Goal: Task Accomplishment & Management: Use online tool/utility

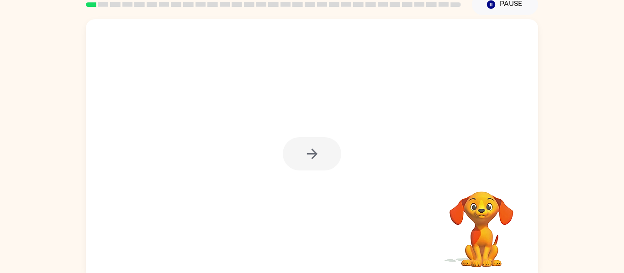
scroll to position [42, 0]
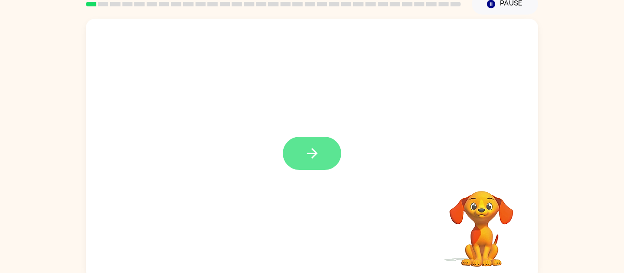
click at [322, 156] on button "button" at bounding box center [312, 153] width 58 height 33
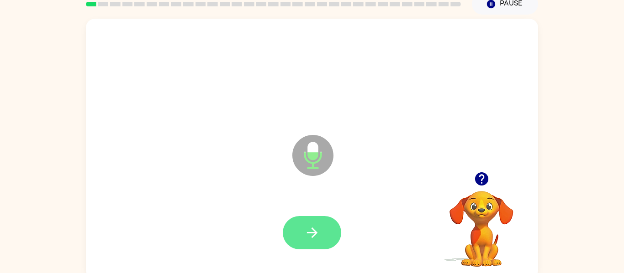
click at [319, 241] on button "button" at bounding box center [312, 232] width 58 height 33
click at [324, 231] on button "button" at bounding box center [312, 232] width 58 height 33
click at [320, 237] on button "button" at bounding box center [312, 232] width 58 height 33
click at [317, 242] on button "button" at bounding box center [312, 232] width 58 height 33
click at [309, 236] on icon "button" at bounding box center [312, 233] width 16 height 16
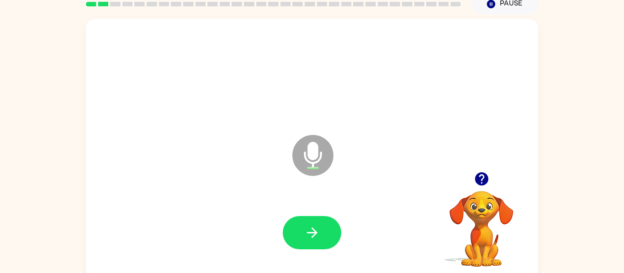
click at [491, 186] on div at bounding box center [480, 179] width 91 height 23
click at [481, 179] on icon "button" at bounding box center [480, 179] width 13 height 13
click at [315, 232] on icon "button" at bounding box center [311, 233] width 10 height 10
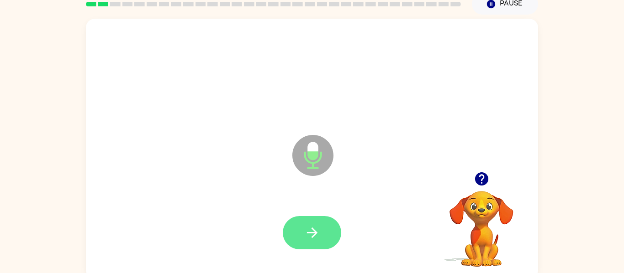
click at [309, 233] on icon "button" at bounding box center [311, 233] width 10 height 10
click at [318, 236] on icon "button" at bounding box center [312, 233] width 16 height 16
click at [320, 243] on button "button" at bounding box center [312, 232] width 58 height 33
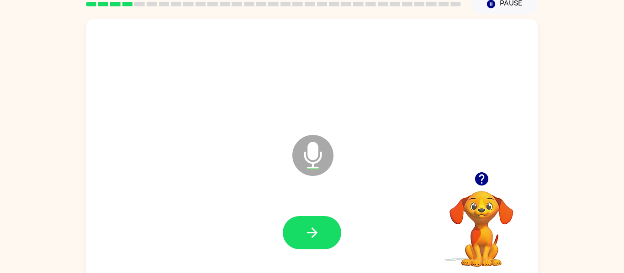
click at [485, 177] on icon "button" at bounding box center [480, 179] width 13 height 13
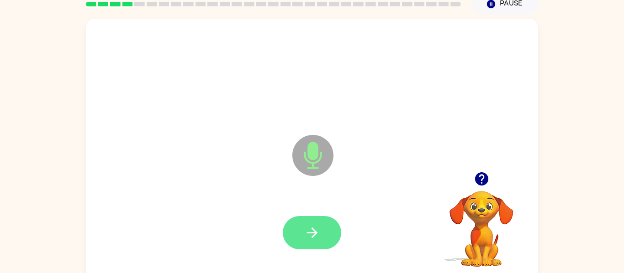
click at [323, 239] on button "button" at bounding box center [312, 232] width 58 height 33
click at [320, 235] on button "button" at bounding box center [312, 232] width 58 height 33
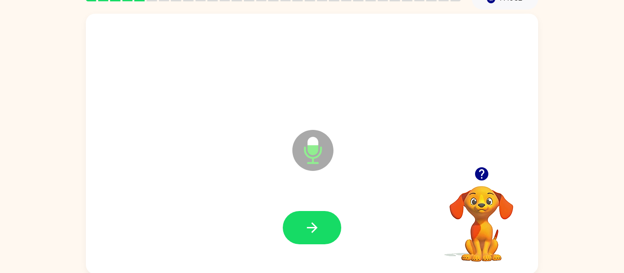
scroll to position [47, 0]
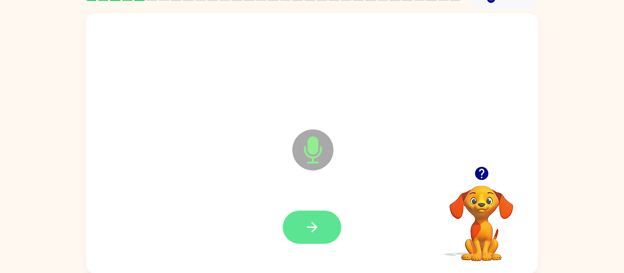
click at [321, 230] on button "button" at bounding box center [312, 227] width 58 height 33
click at [311, 234] on icon "button" at bounding box center [312, 228] width 16 height 16
click at [314, 232] on icon "button" at bounding box center [312, 228] width 16 height 16
click at [315, 231] on icon "button" at bounding box center [312, 228] width 16 height 16
click at [315, 229] on icon "button" at bounding box center [311, 227] width 10 height 10
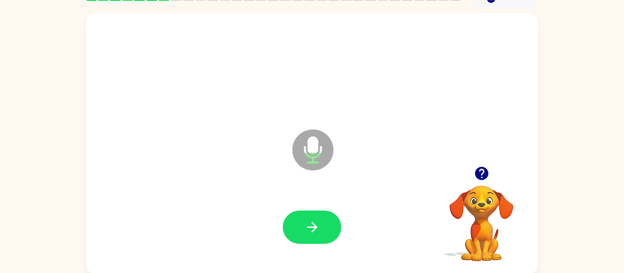
click at [479, 177] on icon "button" at bounding box center [480, 173] width 13 height 13
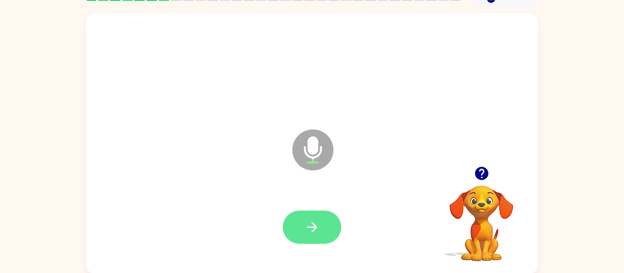
click at [328, 228] on button "button" at bounding box center [312, 227] width 58 height 33
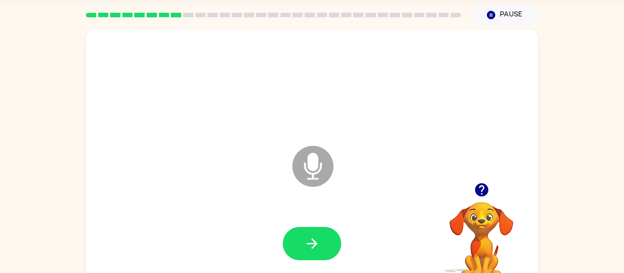
scroll to position [24, 0]
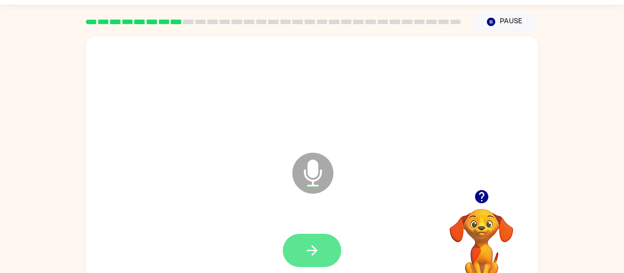
click at [315, 241] on button "button" at bounding box center [312, 250] width 58 height 33
click at [482, 205] on icon "button" at bounding box center [481, 197] width 16 height 16
click at [314, 251] on icon "button" at bounding box center [311, 251] width 10 height 10
click at [320, 250] on button "button" at bounding box center [312, 250] width 58 height 33
click at [324, 245] on button "button" at bounding box center [312, 250] width 58 height 33
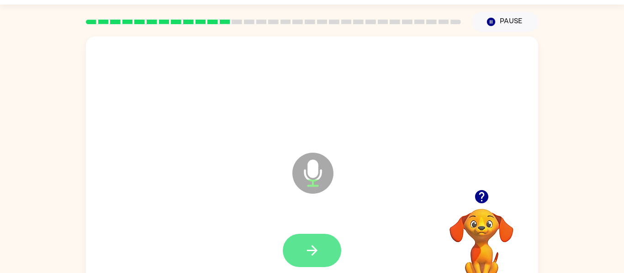
click at [330, 252] on button "button" at bounding box center [312, 250] width 58 height 33
click at [314, 253] on icon "button" at bounding box center [311, 251] width 10 height 10
click at [316, 243] on icon "button" at bounding box center [312, 251] width 16 height 16
click at [325, 252] on button "button" at bounding box center [312, 250] width 58 height 33
click at [309, 248] on icon "button" at bounding box center [312, 251] width 16 height 16
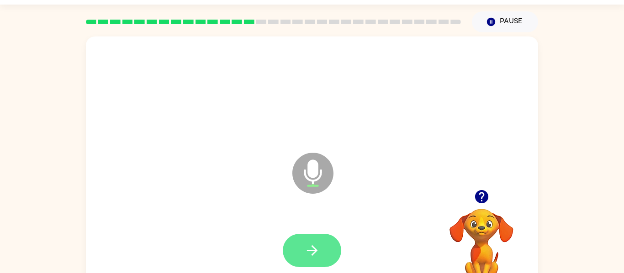
click at [313, 253] on icon "button" at bounding box center [311, 251] width 10 height 10
click at [320, 254] on button "button" at bounding box center [312, 250] width 58 height 33
click at [325, 243] on button "button" at bounding box center [312, 250] width 58 height 33
click at [332, 250] on button "button" at bounding box center [312, 250] width 58 height 33
click at [319, 247] on icon "button" at bounding box center [312, 251] width 16 height 16
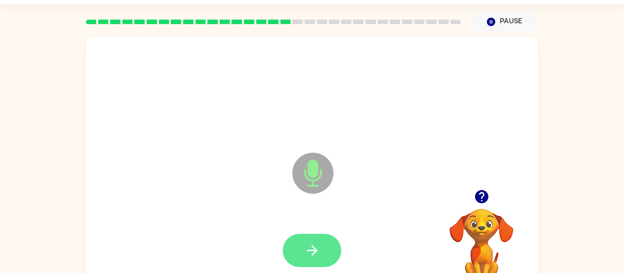
click at [321, 250] on button "button" at bounding box center [312, 250] width 58 height 33
click at [318, 251] on icon "button" at bounding box center [312, 251] width 16 height 16
click at [322, 252] on button "button" at bounding box center [312, 250] width 58 height 33
click at [314, 257] on icon "button" at bounding box center [312, 251] width 16 height 16
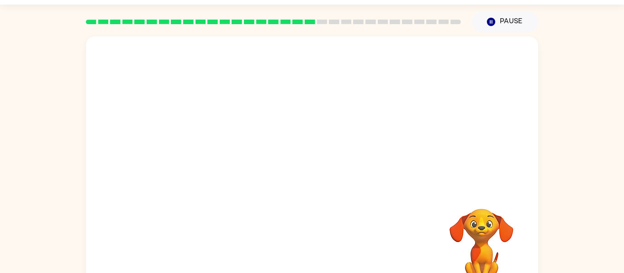
click at [391, 233] on div "Your browser must support playing .mp4 files to use Literably. Please try using…" at bounding box center [312, 167] width 452 height 261
click at [391, 240] on div "Your browser must support playing .mp4 files to use Literably. Please try using…" at bounding box center [312, 167] width 452 height 261
click at [390, 246] on div "Your browser must support playing .mp4 files to use Literably. Please try using…" at bounding box center [312, 167] width 452 height 261
click at [388, 249] on div "Your browser must support playing .mp4 files to use Literably. Please try using…" at bounding box center [312, 167] width 452 height 261
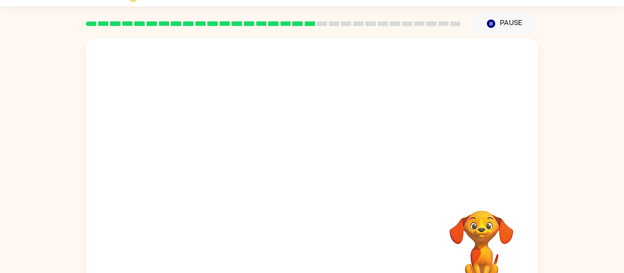
click at [456, 209] on video "Your browser must support playing .mp4 files to use Literably. Please try using…" at bounding box center [480, 242] width 91 height 91
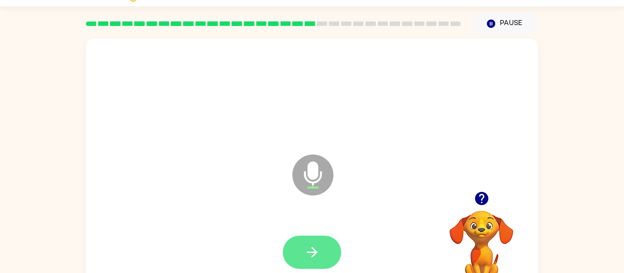
click at [311, 253] on icon "button" at bounding box center [311, 252] width 10 height 10
click at [488, 199] on icon "button" at bounding box center [481, 199] width 16 height 16
click at [308, 257] on icon "button" at bounding box center [312, 253] width 16 height 16
click at [317, 256] on icon "button" at bounding box center [312, 253] width 16 height 16
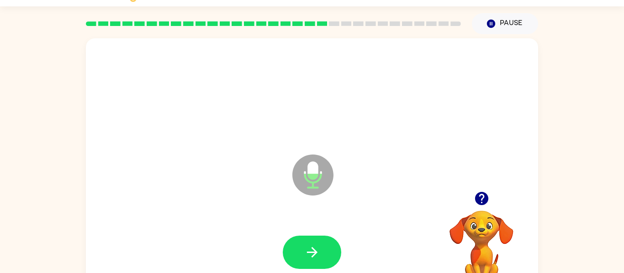
click at [477, 198] on icon "button" at bounding box center [480, 198] width 13 height 13
click at [325, 251] on button "button" at bounding box center [312, 252] width 58 height 33
click at [316, 251] on icon "button" at bounding box center [312, 253] width 16 height 16
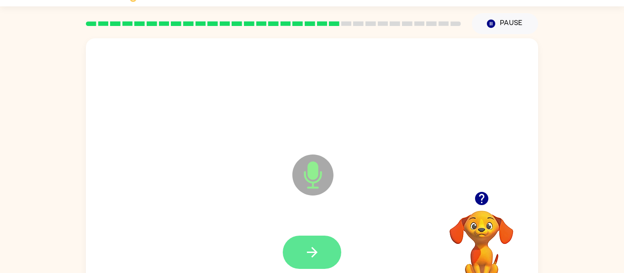
click at [316, 243] on button "button" at bounding box center [312, 252] width 58 height 33
click at [320, 252] on button "button" at bounding box center [312, 252] width 58 height 33
click at [321, 252] on button "button" at bounding box center [312, 252] width 58 height 33
click at [314, 260] on icon "button" at bounding box center [312, 253] width 16 height 16
click at [308, 253] on icon "button" at bounding box center [311, 252] width 10 height 10
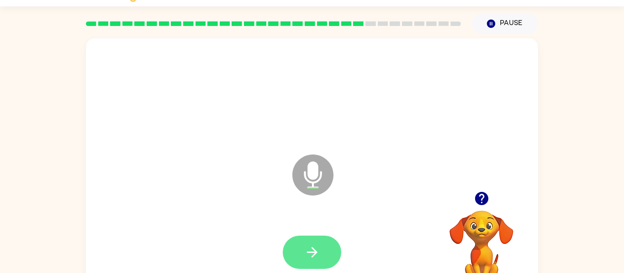
click at [317, 244] on button "button" at bounding box center [312, 252] width 58 height 33
click at [317, 254] on icon "button" at bounding box center [312, 253] width 16 height 16
click at [475, 199] on icon "button" at bounding box center [480, 198] width 13 height 13
click at [319, 252] on icon "button" at bounding box center [312, 253] width 16 height 16
click at [315, 252] on icon "button" at bounding box center [311, 252] width 10 height 10
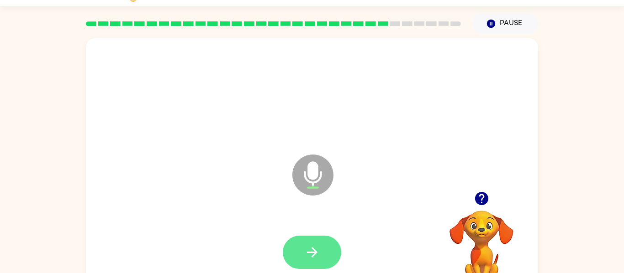
click at [320, 255] on button "button" at bounding box center [312, 252] width 58 height 33
click at [313, 251] on icon "button" at bounding box center [312, 253] width 16 height 16
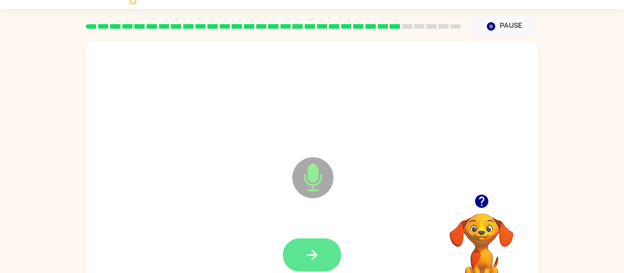
click at [325, 250] on button "button" at bounding box center [312, 255] width 58 height 33
click at [315, 251] on icon "button" at bounding box center [312, 255] width 16 height 16
click at [322, 251] on button "button" at bounding box center [312, 255] width 58 height 33
click at [316, 258] on icon "button" at bounding box center [312, 255] width 16 height 16
click at [320, 252] on button "button" at bounding box center [312, 255] width 58 height 33
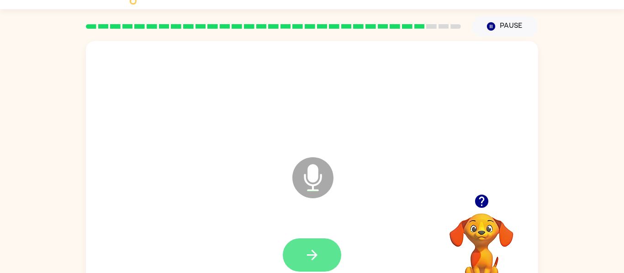
click at [324, 244] on button "button" at bounding box center [312, 255] width 58 height 33
click at [313, 256] on icon "button" at bounding box center [311, 255] width 10 height 10
click at [318, 252] on icon "button" at bounding box center [312, 255] width 16 height 16
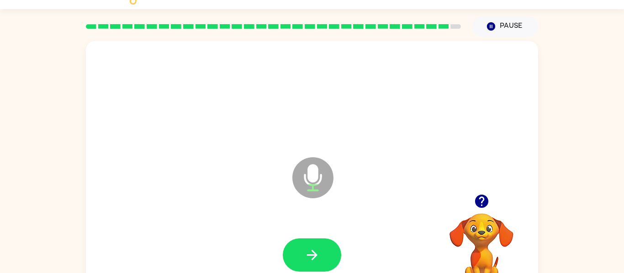
click at [404, 134] on div "Microphone The Microphone is here when it is your turn to talk" at bounding box center [312, 171] width 452 height 261
click at [324, 258] on button "button" at bounding box center [312, 255] width 58 height 33
click at [480, 207] on icon "button" at bounding box center [480, 201] width 13 height 13
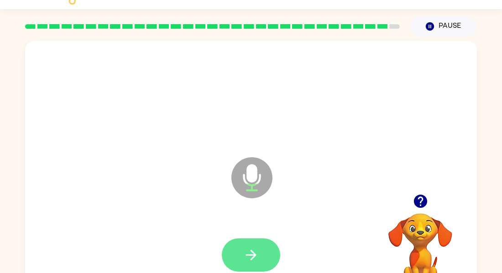
click at [252, 249] on icon "button" at bounding box center [251, 255] width 16 height 16
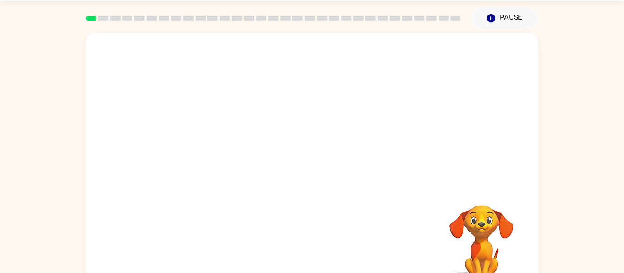
scroll to position [30, 0]
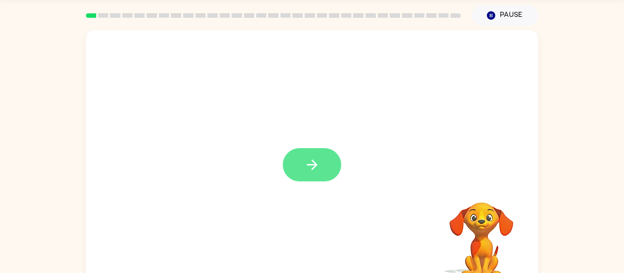
click at [318, 161] on icon "button" at bounding box center [312, 165] width 16 height 16
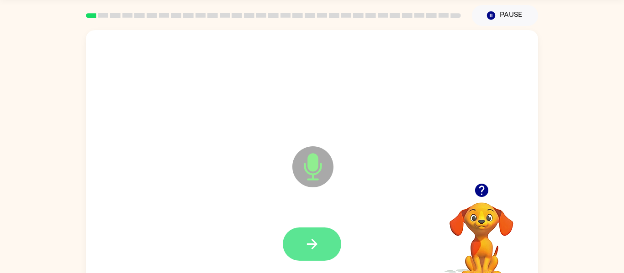
click at [319, 244] on icon "button" at bounding box center [312, 244] width 16 height 16
click at [319, 247] on icon "button" at bounding box center [312, 244] width 16 height 16
click at [320, 247] on icon "button" at bounding box center [312, 244] width 16 height 16
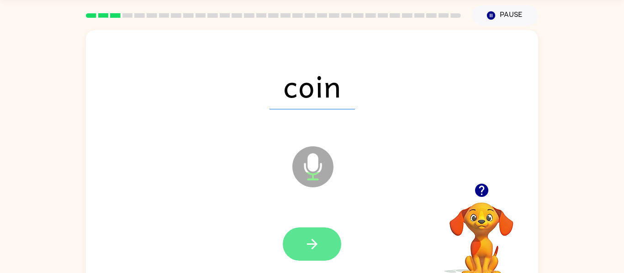
click at [321, 246] on button "button" at bounding box center [312, 244] width 58 height 33
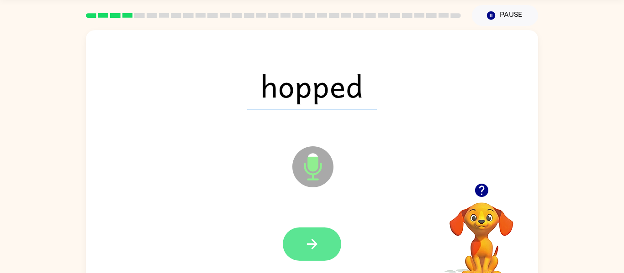
click at [318, 242] on icon "button" at bounding box center [312, 244] width 16 height 16
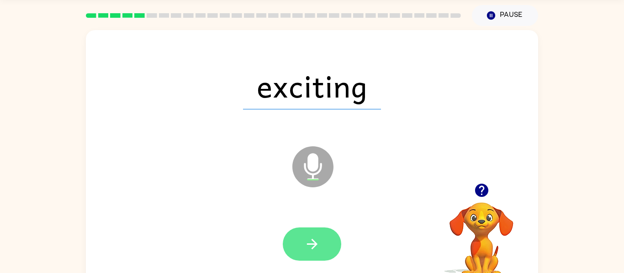
click at [324, 243] on button "button" at bounding box center [312, 244] width 58 height 33
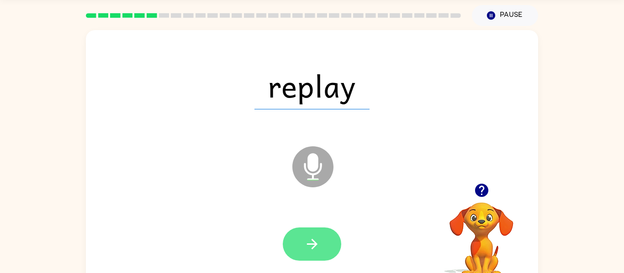
click at [316, 245] on icon "button" at bounding box center [311, 244] width 10 height 10
click at [321, 249] on button "button" at bounding box center [312, 244] width 58 height 33
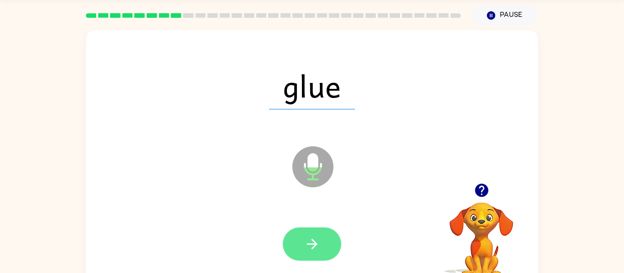
click at [313, 241] on icon "button" at bounding box center [311, 244] width 10 height 10
click at [315, 251] on icon "button" at bounding box center [312, 244] width 16 height 16
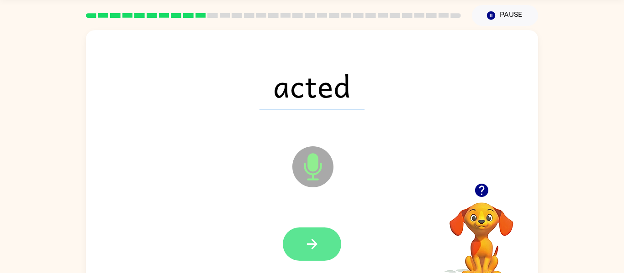
click at [317, 242] on icon "button" at bounding box center [312, 244] width 16 height 16
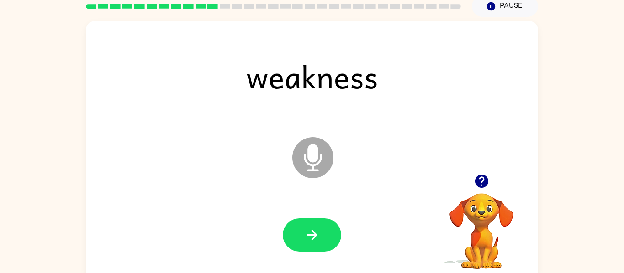
scroll to position [42, 0]
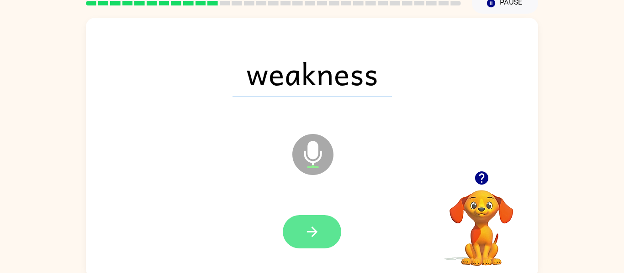
click at [323, 230] on button "button" at bounding box center [312, 231] width 58 height 33
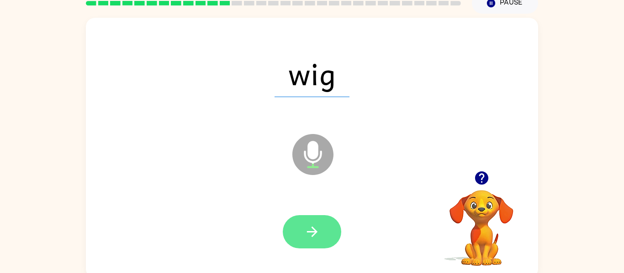
click at [306, 231] on icon "button" at bounding box center [312, 232] width 16 height 16
click at [317, 235] on icon "button" at bounding box center [312, 232] width 16 height 16
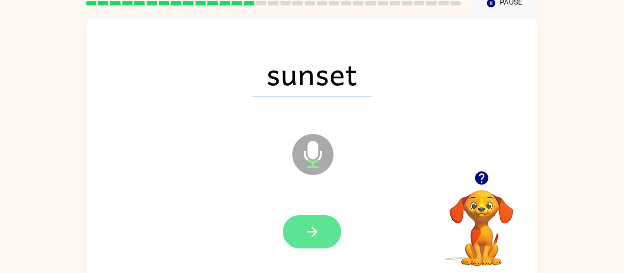
click at [318, 228] on icon "button" at bounding box center [312, 232] width 16 height 16
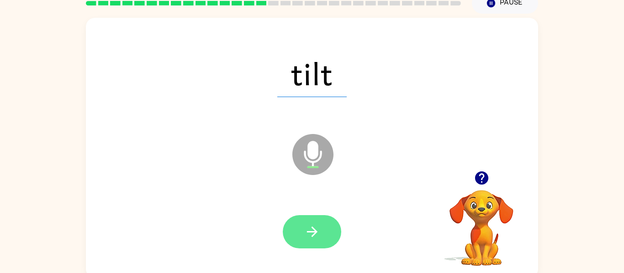
click at [319, 232] on icon "button" at bounding box center [312, 232] width 16 height 16
click at [312, 231] on icon "button" at bounding box center [312, 232] width 16 height 16
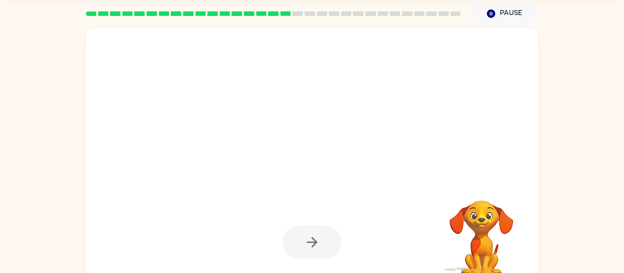
scroll to position [32, 0]
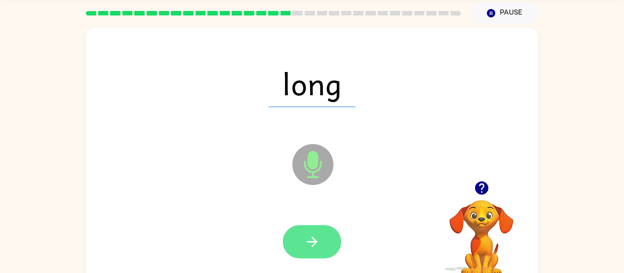
click at [315, 242] on icon "button" at bounding box center [311, 242] width 10 height 10
click at [314, 241] on icon "button" at bounding box center [311, 242] width 10 height 10
click at [318, 244] on icon "button" at bounding box center [312, 242] width 16 height 16
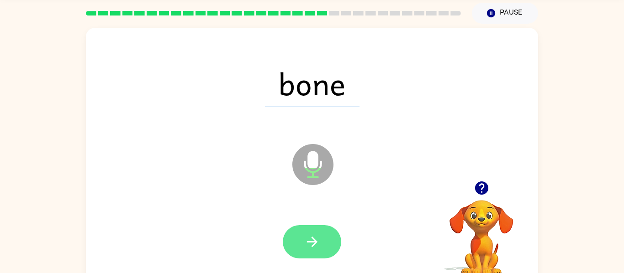
click at [317, 240] on icon "button" at bounding box center [312, 242] width 16 height 16
click at [318, 248] on icon "button" at bounding box center [312, 242] width 16 height 16
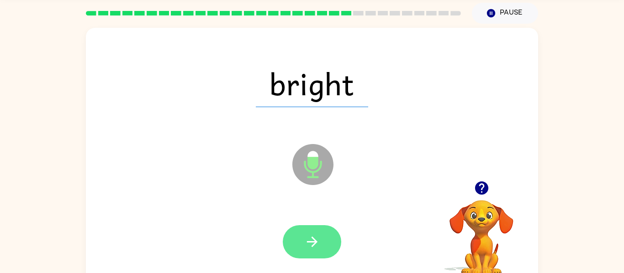
click at [315, 246] on icon "button" at bounding box center [312, 242] width 16 height 16
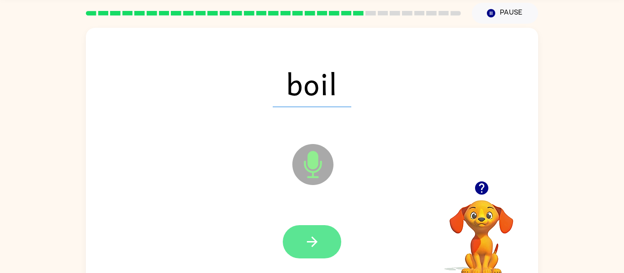
click at [316, 245] on icon "button" at bounding box center [312, 242] width 16 height 16
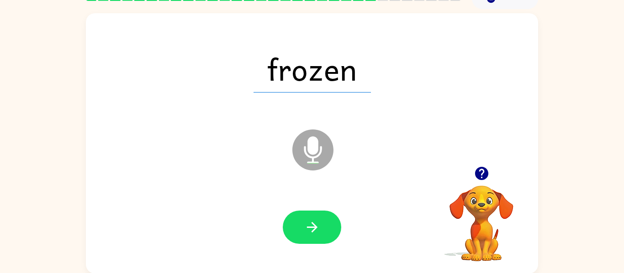
scroll to position [47, 0]
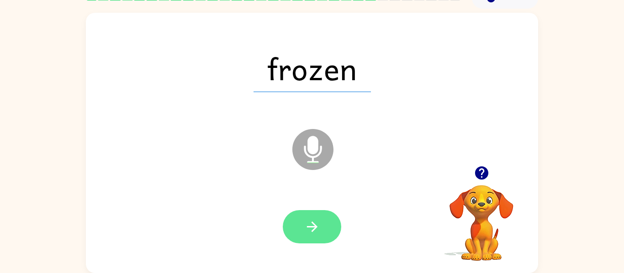
click at [322, 227] on button "button" at bounding box center [312, 226] width 58 height 33
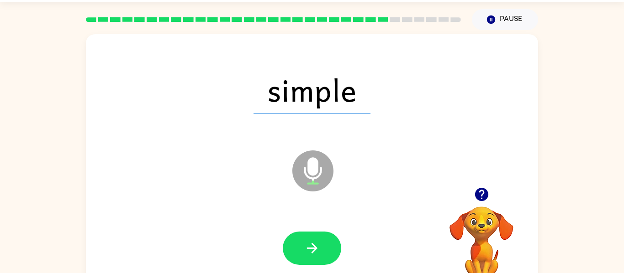
scroll to position [29, 0]
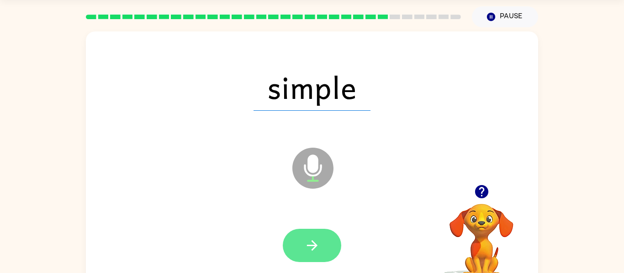
click at [327, 245] on button "button" at bounding box center [312, 245] width 58 height 33
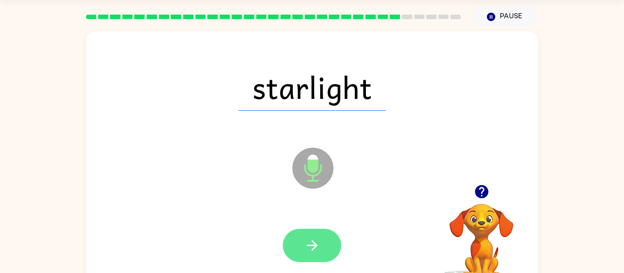
click at [311, 244] on icon "button" at bounding box center [312, 246] width 16 height 16
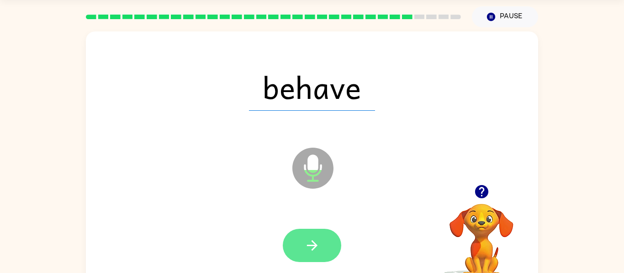
click at [314, 245] on icon "button" at bounding box center [311, 246] width 10 height 10
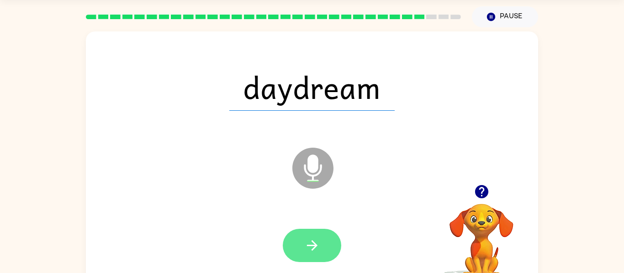
click at [309, 243] on icon "button" at bounding box center [312, 246] width 16 height 16
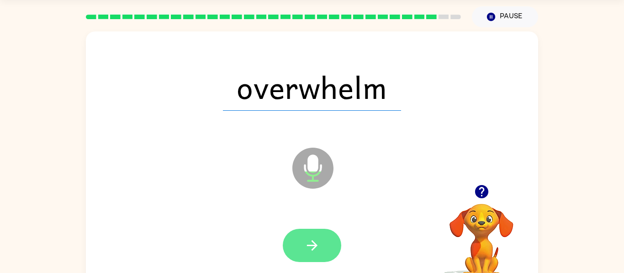
click at [320, 244] on button "button" at bounding box center [312, 245] width 58 height 33
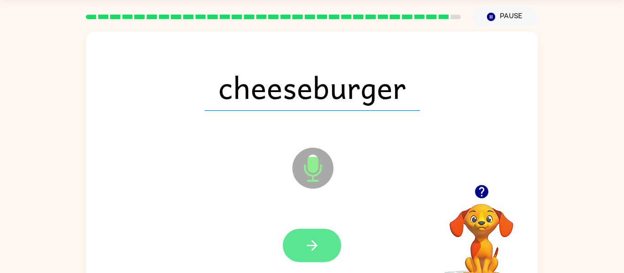
click at [318, 246] on icon "button" at bounding box center [312, 246] width 16 height 16
